Goal: Check status: Check status

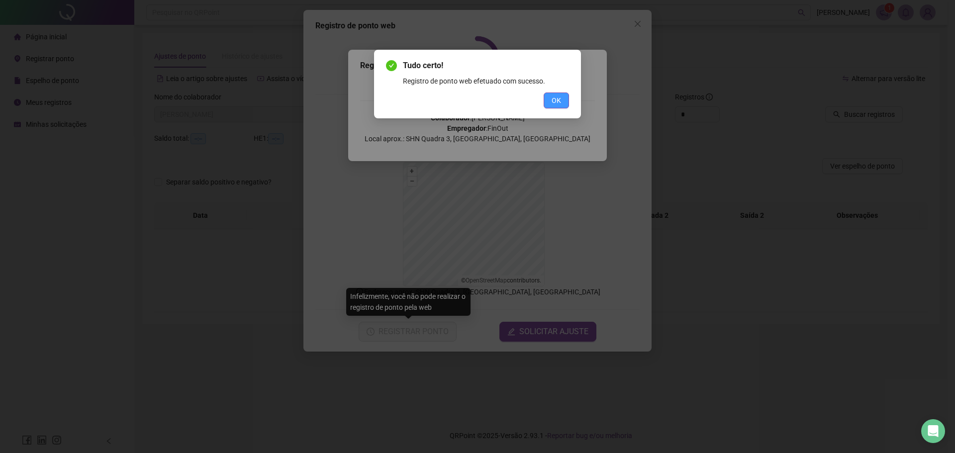
click at [552, 93] on button "OK" at bounding box center [555, 100] width 25 height 16
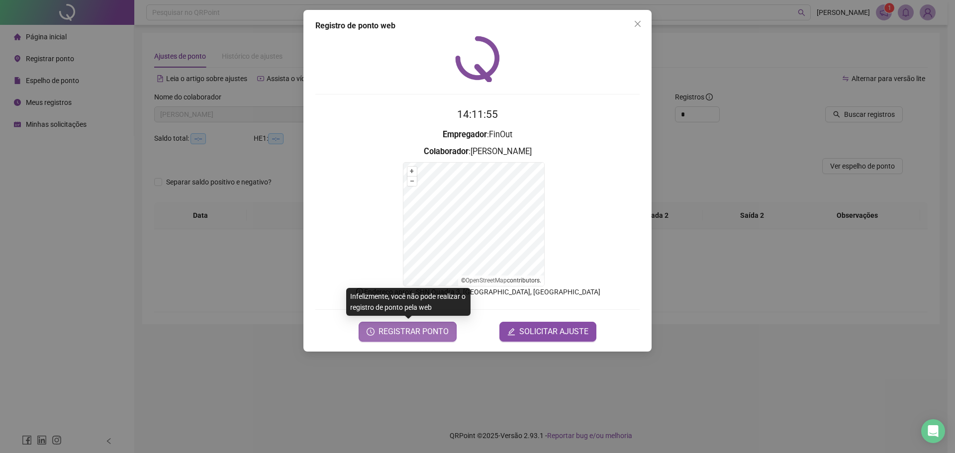
click at [394, 331] on span "REGISTRAR PONTO" at bounding box center [413, 332] width 70 height 12
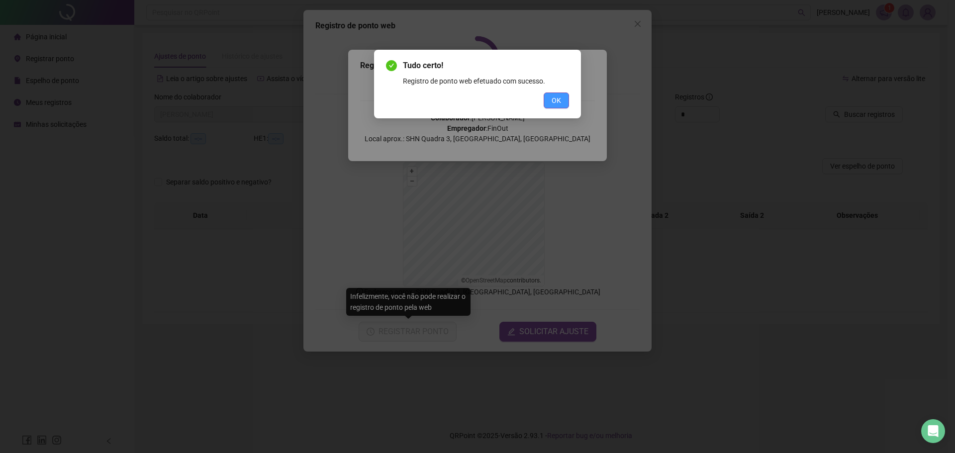
click at [556, 95] on span "OK" at bounding box center [555, 100] width 9 height 11
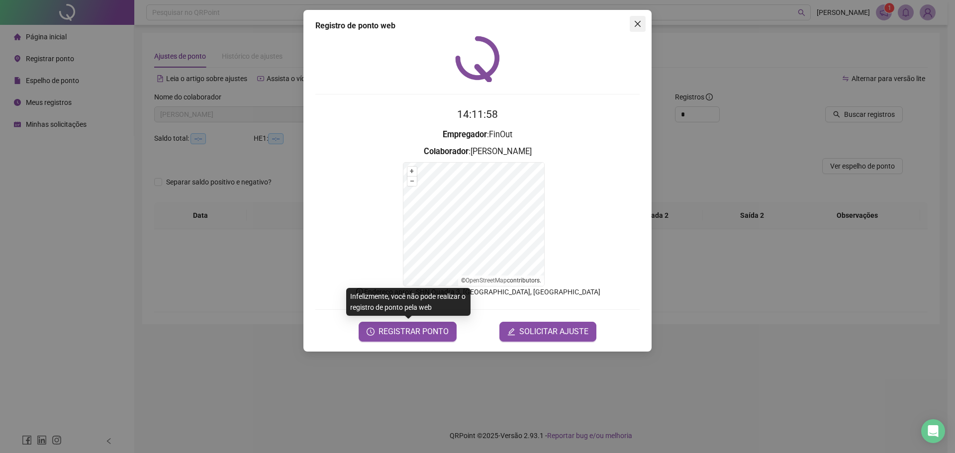
click at [632, 26] on span "Close" at bounding box center [637, 24] width 16 height 8
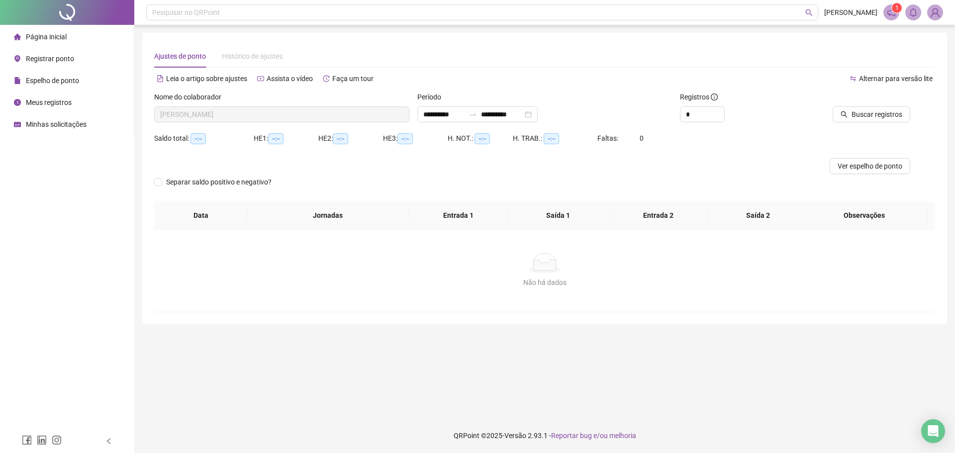
click at [37, 102] on span "Meus registros" at bounding box center [49, 102] width 46 height 8
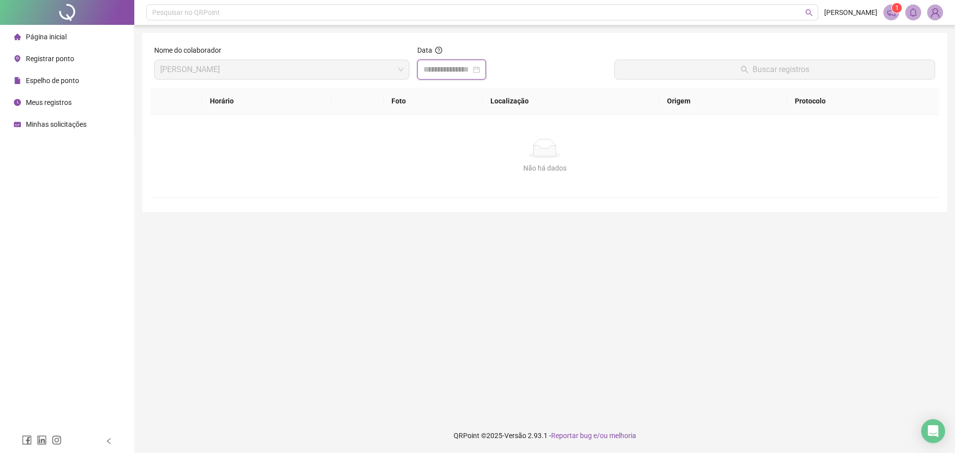
click at [463, 67] on input at bounding box center [447, 70] width 48 height 12
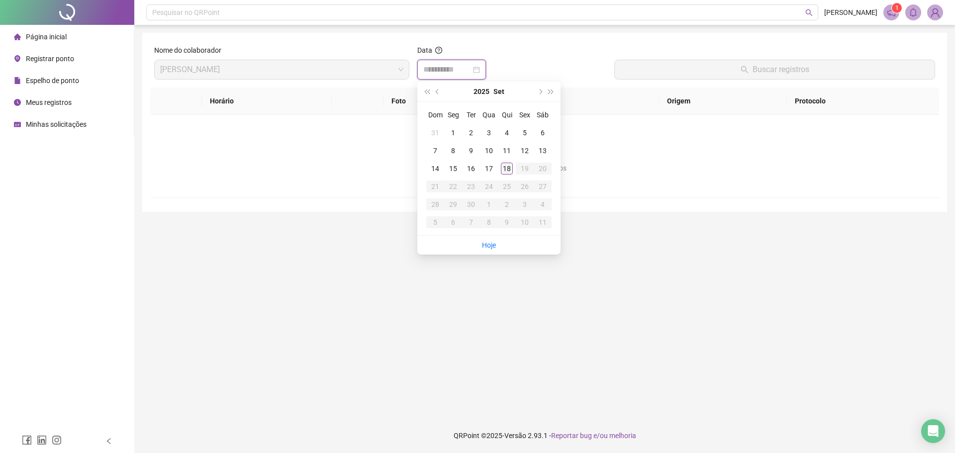
type input "**********"
click at [509, 169] on div "18" at bounding box center [507, 169] width 12 height 12
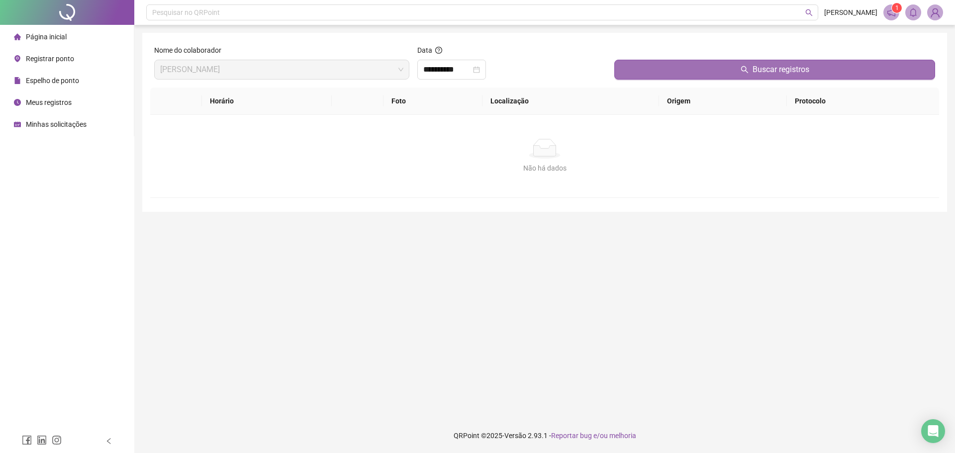
click at [730, 72] on button "Buscar registros" at bounding box center [774, 70] width 321 height 20
